Goal: Task Accomplishment & Management: Use online tool/utility

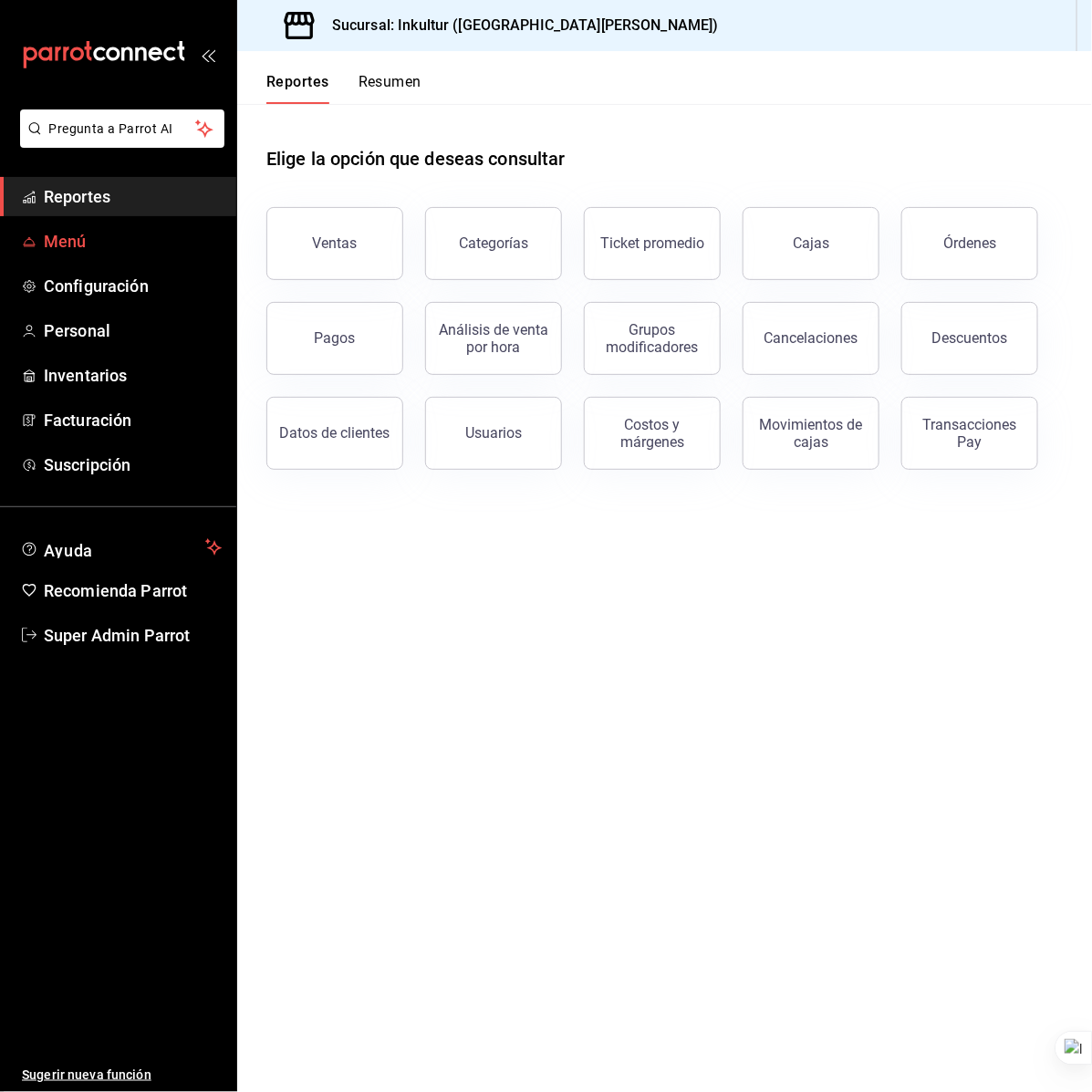
click at [112, 245] on span "Menú" at bounding box center [132, 241] width 178 height 25
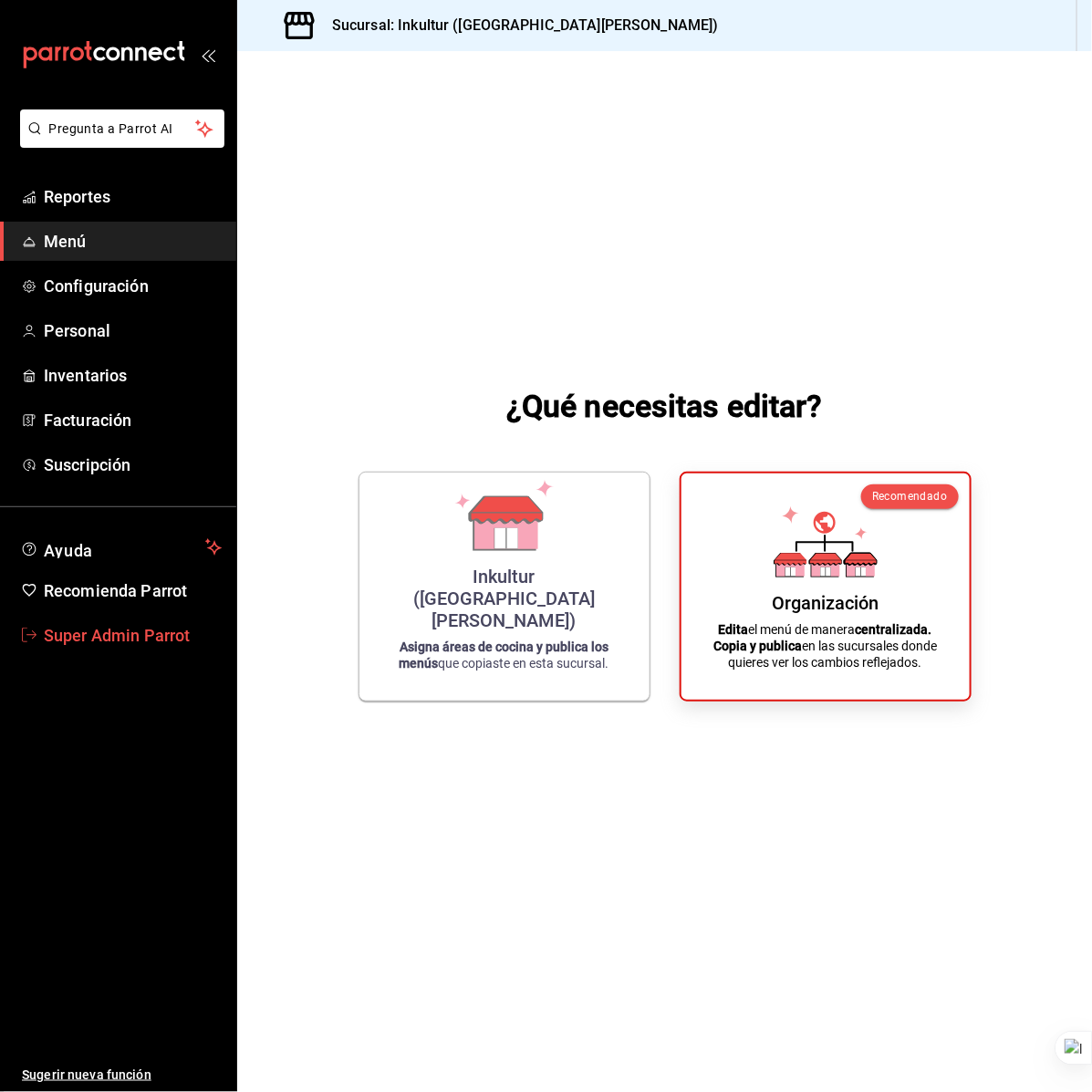
click at [90, 640] on span "Super Admin Parrot" at bounding box center [132, 635] width 178 height 25
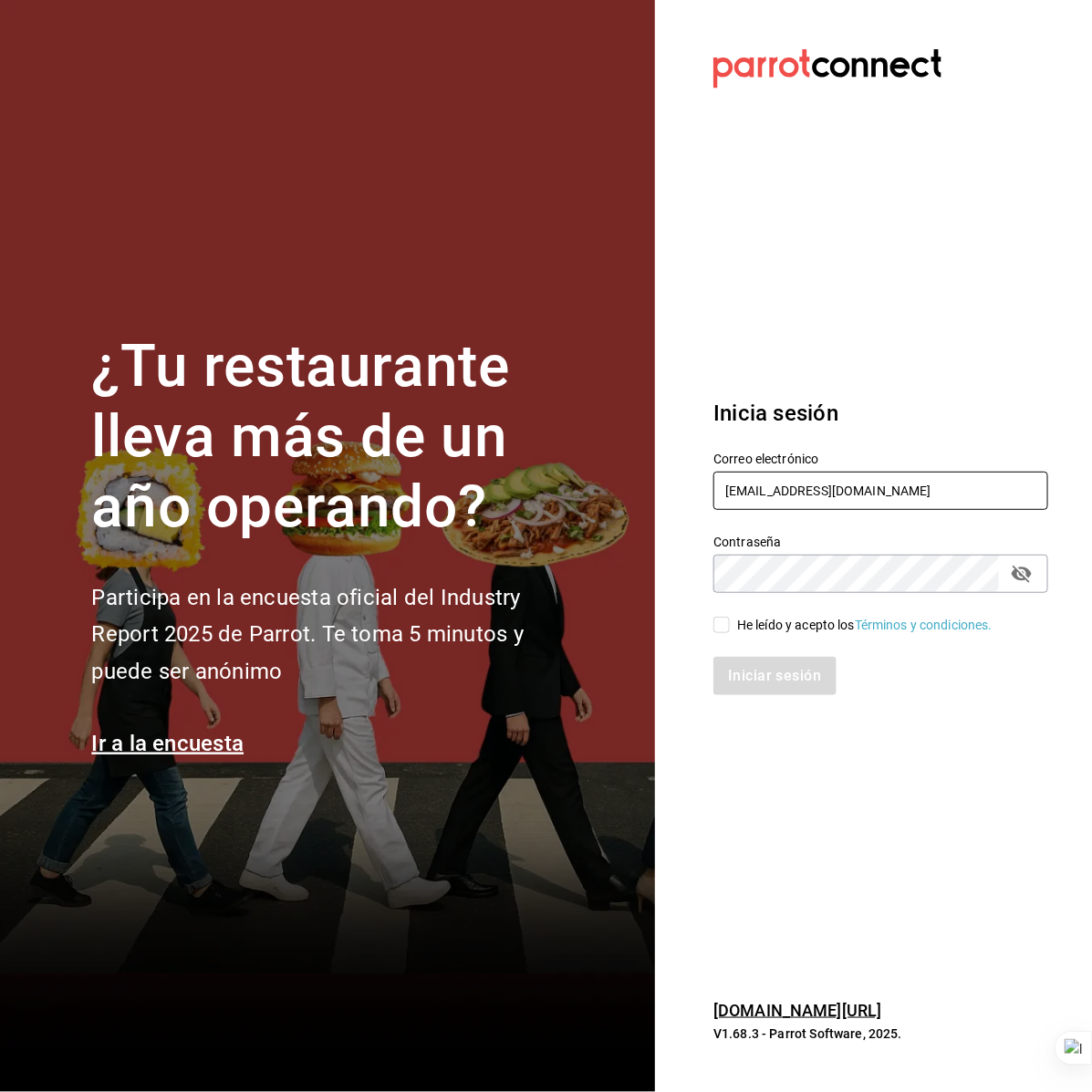
click at [942, 483] on input "[EMAIL_ADDRESS][DOMAIN_NAME]" at bounding box center [880, 490] width 335 height 39
click at [897, 160] on section "Datos incorrectos. Verifica que tu Correo o Contraseña estén bien escritos. Ini…" at bounding box center [872, 546] width 437 height 1092
